Goal: Information Seeking & Learning: Learn about a topic

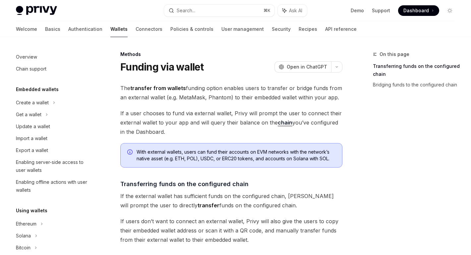
scroll to position [156, 0]
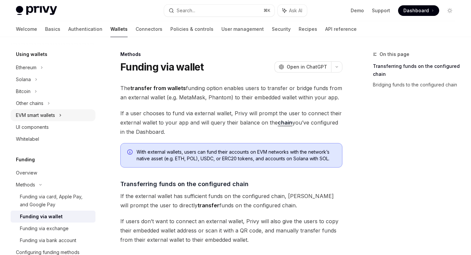
click at [36, 118] on div "EVM smart wallets" at bounding box center [35, 115] width 39 height 8
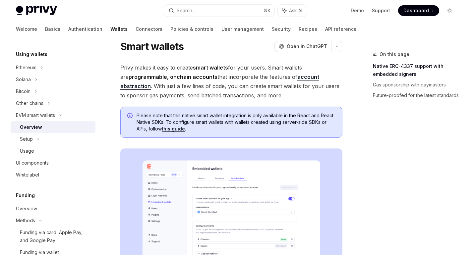
scroll to position [23, 0]
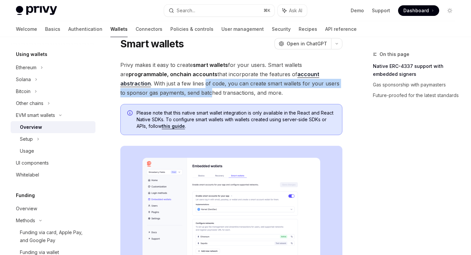
drag, startPoint x: 172, startPoint y: 79, endPoint x: 172, endPoint y: 92, distance: 13.2
click at [172, 92] on span "Privy makes it easy to create smart wallets for your users. Smart wallets are p…" at bounding box center [231, 78] width 222 height 37
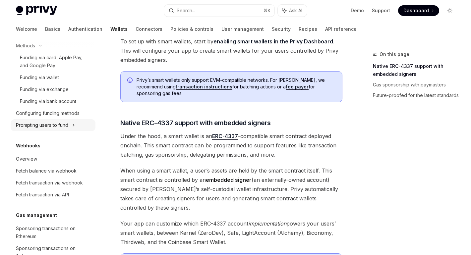
scroll to position [404, 0]
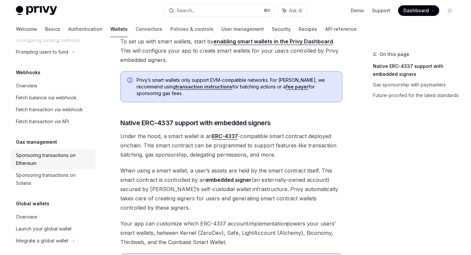
click at [41, 163] on div "Sponsoring transactions on Ethereum" at bounding box center [54, 159] width 76 height 16
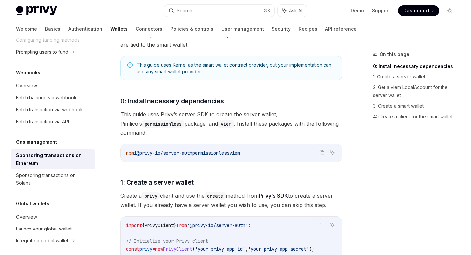
scroll to position [179, 0]
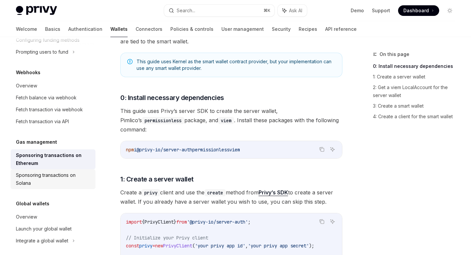
click at [43, 179] on div "Sponsoring transactions on Solana" at bounding box center [54, 179] width 76 height 16
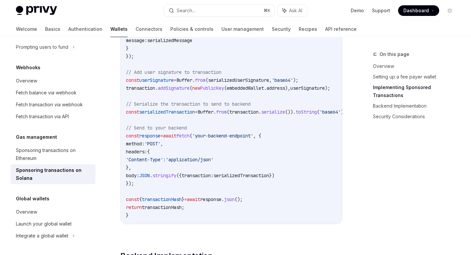
scroll to position [918, 0]
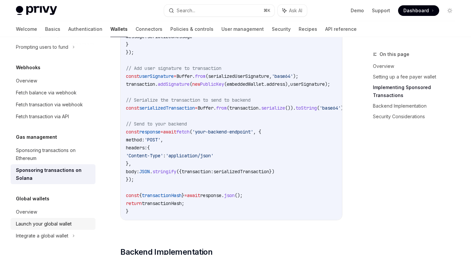
click at [40, 221] on div "Launch your global wallet" at bounding box center [44, 224] width 56 height 8
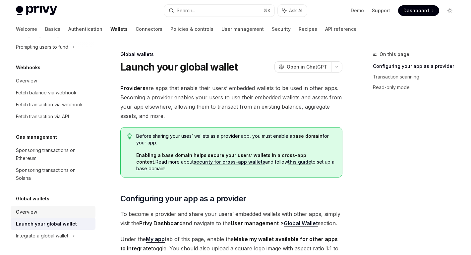
click at [38, 216] on div "Overview" at bounding box center [54, 212] width 76 height 8
click at [38, 213] on div "Overview" at bounding box center [54, 212] width 76 height 8
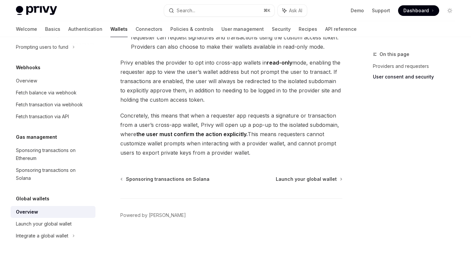
scroll to position [610, 0]
type textarea "*"
